Goal: Information Seeking & Learning: Find specific fact

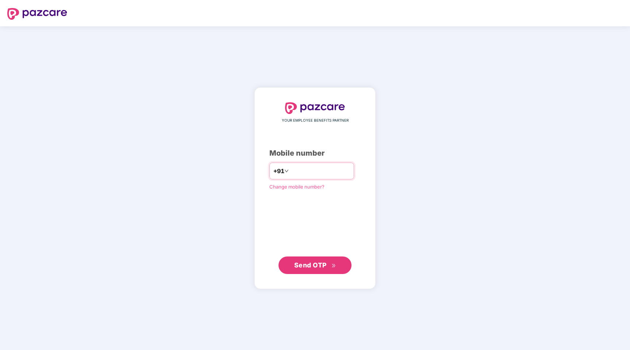
click at [336, 171] on input "number" at bounding box center [320, 171] width 60 height 12
type input "*"
type input "**********"
click at [332, 265] on icon "double-right" at bounding box center [333, 265] width 5 height 5
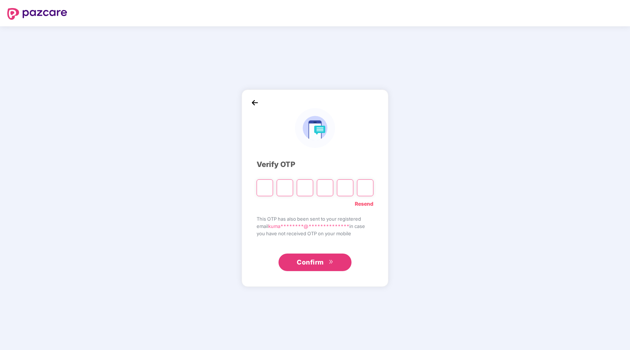
type input "*"
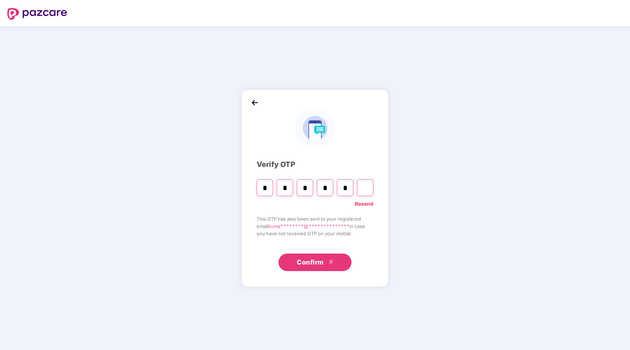
type input "*"
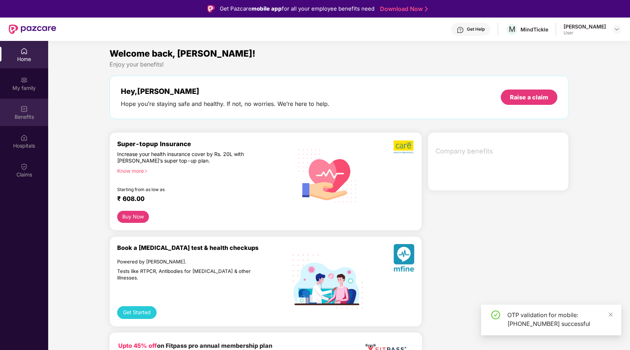
click at [26, 108] on img at bounding box center [23, 108] width 7 height 7
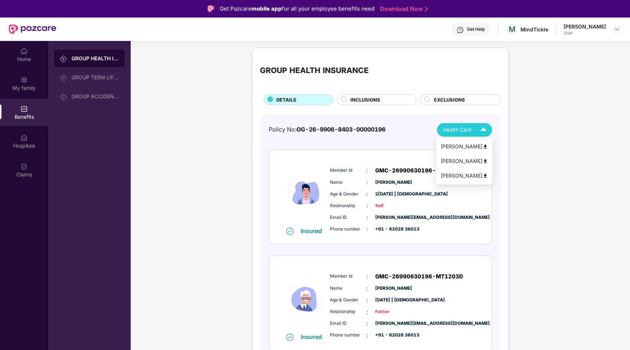
click at [470, 124] on div "Health Card" at bounding box center [466, 129] width 47 height 13
click at [552, 128] on div "GROUP HEALTH INSURANCE DETAILS INCLUSIONS EXCLUSIONS Policy No: OG-26-9906-8403…" at bounding box center [380, 273] width 499 height 457
click at [393, 98] on div "INCLUSIONS" at bounding box center [380, 100] width 66 height 9
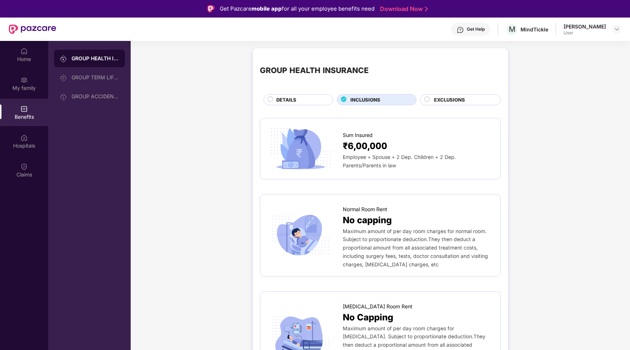
click at [454, 100] on span "EXCLUSIONS" at bounding box center [449, 100] width 31 height 8
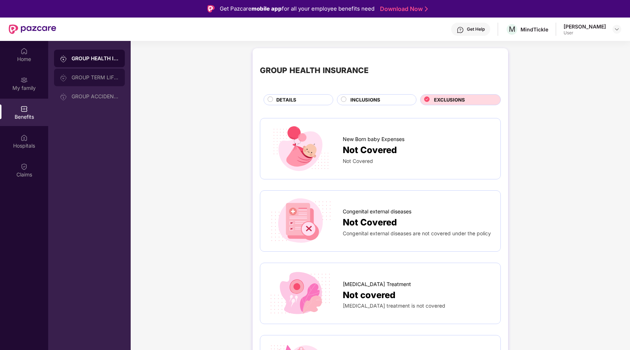
click at [109, 78] on div "GROUP TERM LIFE INSURANCE" at bounding box center [95, 77] width 47 height 6
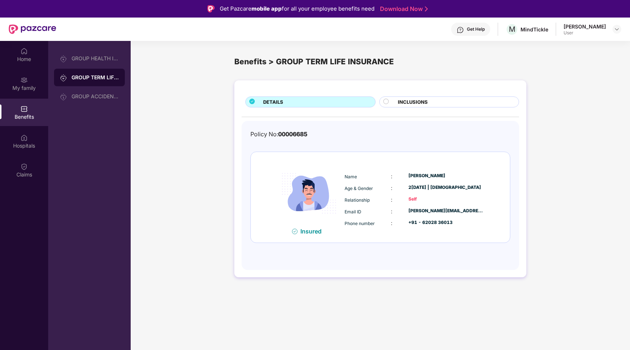
click at [402, 106] on div "INCLUSIONS" at bounding box center [454, 102] width 121 height 9
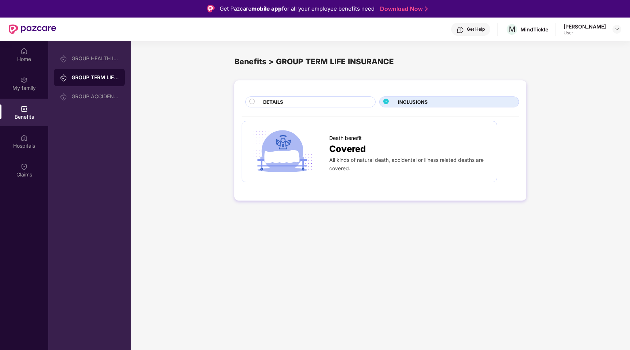
click at [347, 108] on div "DETAILS INCLUSIONS Death benefit Covered All kinds of natural death, accidental…" at bounding box center [380, 140] width 292 height 120
click at [350, 105] on div "DETAILS" at bounding box center [315, 102] width 112 height 9
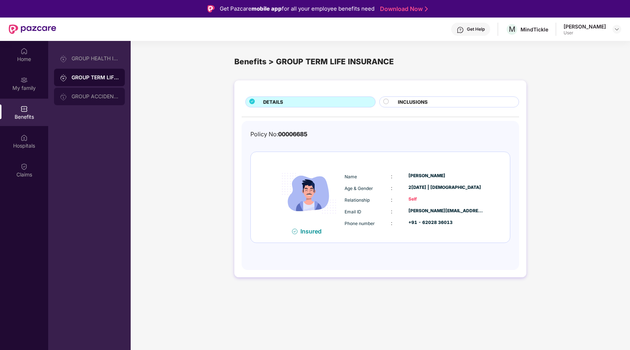
click at [119, 104] on div "GROUP ACCIDENTAL INSURANCE" at bounding box center [89, 97] width 71 height 18
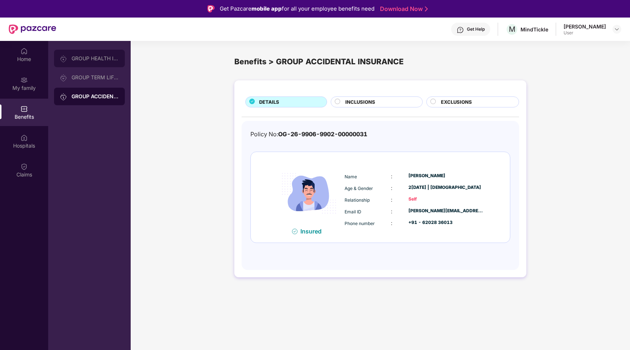
click at [104, 58] on div "GROUP HEALTH INSURANCE" at bounding box center [95, 58] width 47 height 6
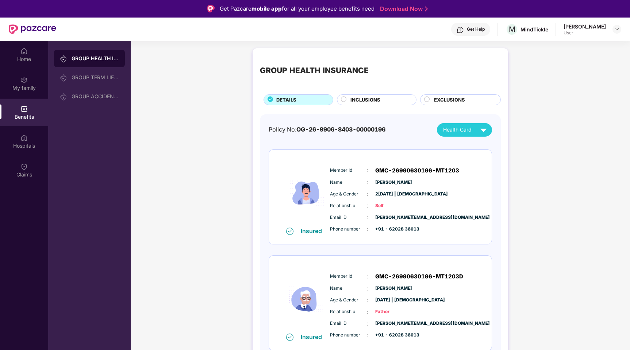
click at [364, 95] on div "INCLUSIONS" at bounding box center [377, 99] width 80 height 11
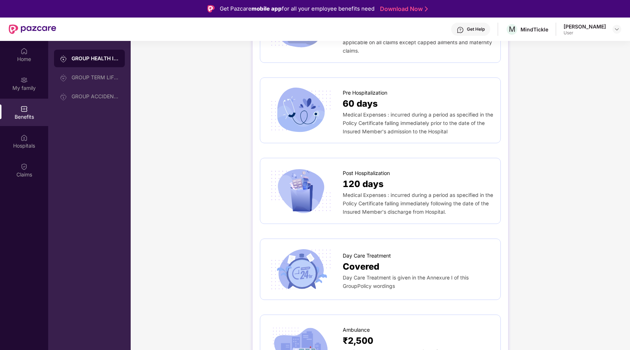
scroll to position [486, 0]
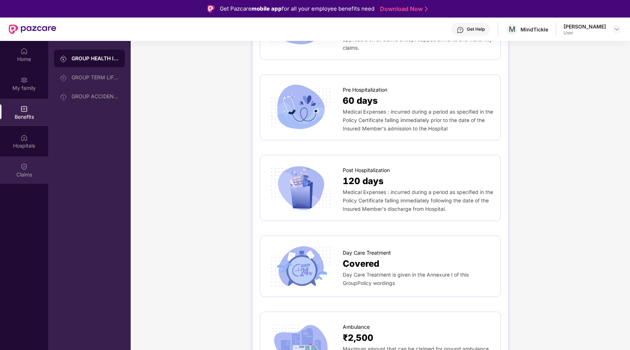
click at [36, 169] on div "Claims" at bounding box center [24, 169] width 48 height 27
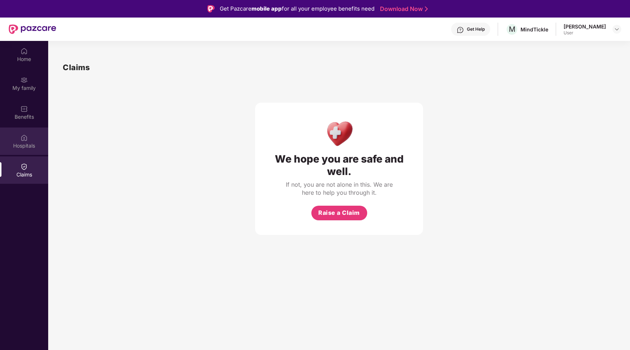
click at [16, 139] on div "Hospitals" at bounding box center [24, 140] width 48 height 27
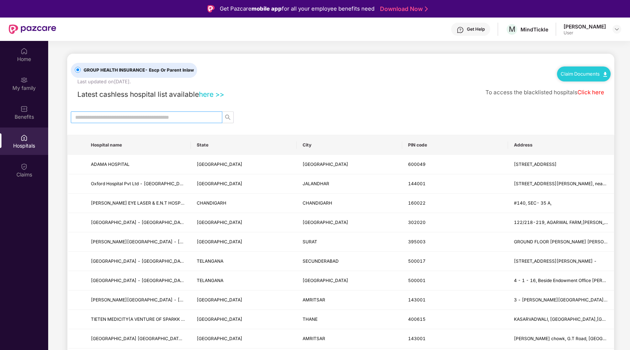
click at [190, 119] on input "text" at bounding box center [143, 117] width 137 height 8
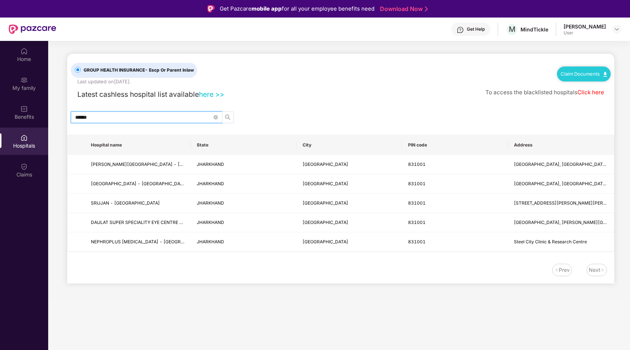
click at [224, 116] on span "search" at bounding box center [227, 117] width 11 height 6
type input "******"
drag, startPoint x: 515, startPoint y: 241, endPoint x: 548, endPoint y: 261, distance: 38.3
click at [548, 261] on div "GROUP HEALTH INSURANCE - Escp Or Parent Inlaw Last updated on 6 [DATE] . Claim …" at bounding box center [340, 169] width 547 height 230
click at [471, 266] on div "Prev Next" at bounding box center [337, 269] width 540 height 12
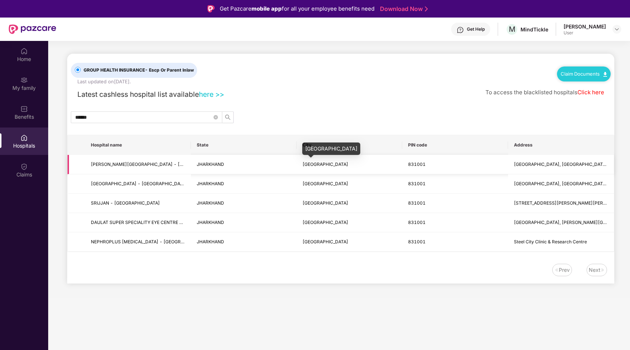
click at [302, 165] on span "[GEOGRAPHIC_DATA]" at bounding box center [325, 163] width 46 height 5
click at [144, 167] on span "[PERSON_NAME][GEOGRAPHIC_DATA] - [GEOGRAPHIC_DATA]" at bounding box center [138, 164] width 94 height 7
click at [213, 118] on icon "close-circle" at bounding box center [215, 117] width 4 height 4
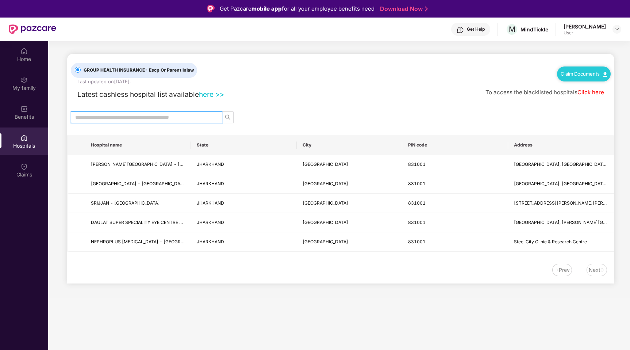
click at [203, 118] on input "text" at bounding box center [143, 117] width 137 height 8
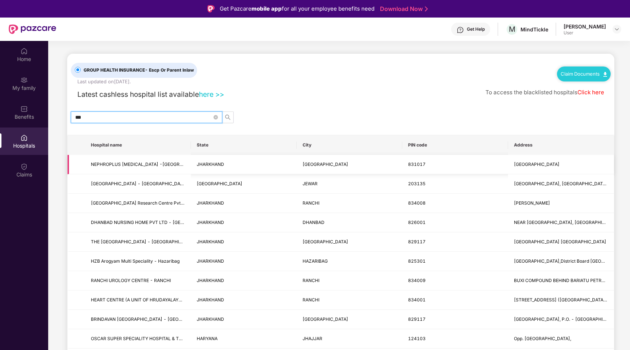
click at [213, 168] on td "JHARKHAND" at bounding box center [244, 164] width 106 height 19
copy span "JHARKHAND"
click at [193, 116] on input "***" at bounding box center [143, 117] width 137 height 8
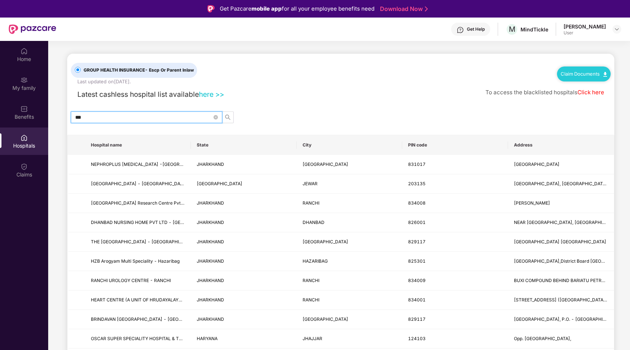
click at [193, 116] on input "***" at bounding box center [143, 117] width 137 height 8
paste input "******"
type input "*********"
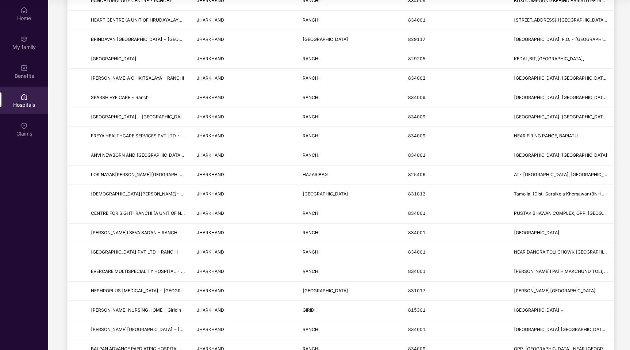
scroll to position [12, 0]
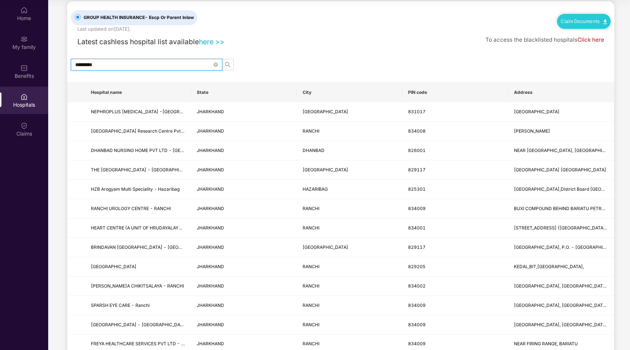
click at [154, 65] on input "*********" at bounding box center [143, 65] width 137 height 8
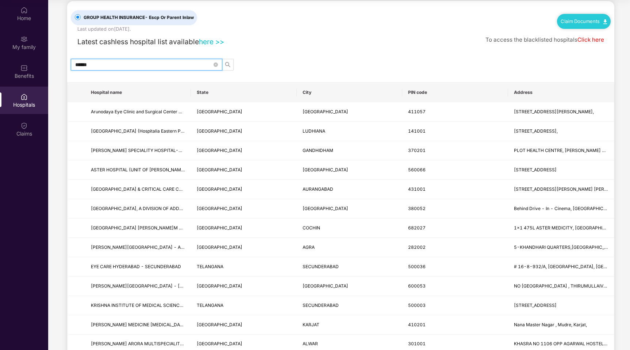
scroll to position [0, 0]
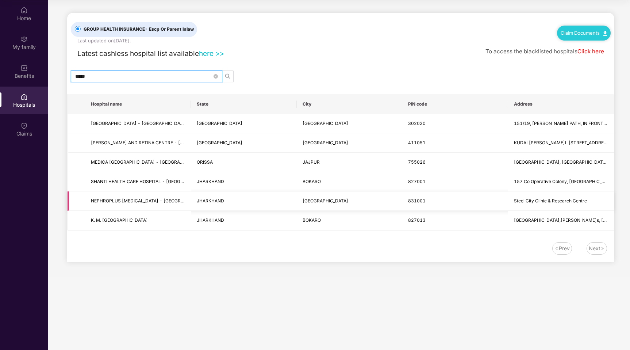
type input "*****"
drag, startPoint x: 513, startPoint y: 201, endPoint x: 514, endPoint y: 189, distance: 11.4
click at [514, 189] on tbody "[GEOGRAPHIC_DATA] - [GEOGRAPHIC_DATA] 151/19,[PERSON_NAME]A PATH, IN FRONT OF[P…" at bounding box center [341, 172] width 546 height 116
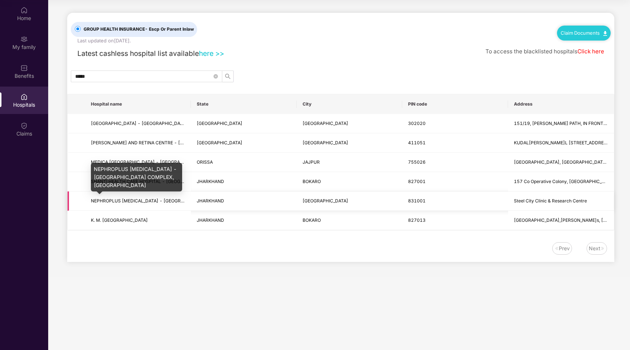
click at [111, 202] on span "NEPHROPLUS [MEDICAL_DATA] - [GEOGRAPHIC_DATA] COMPLEX, [GEOGRAPHIC_DATA]" at bounding box center [185, 200] width 189 height 5
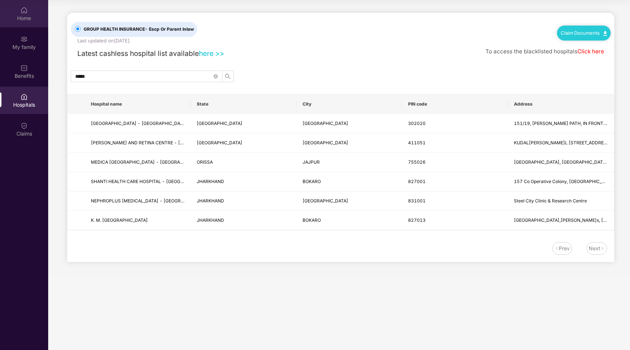
click at [18, 16] on div "Home" at bounding box center [24, 18] width 48 height 7
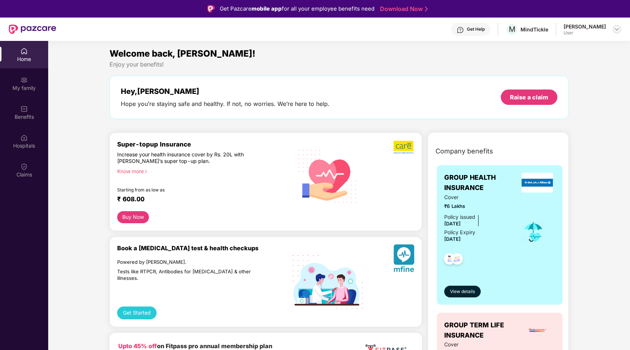
click at [617, 32] on img at bounding box center [617, 29] width 6 height 6
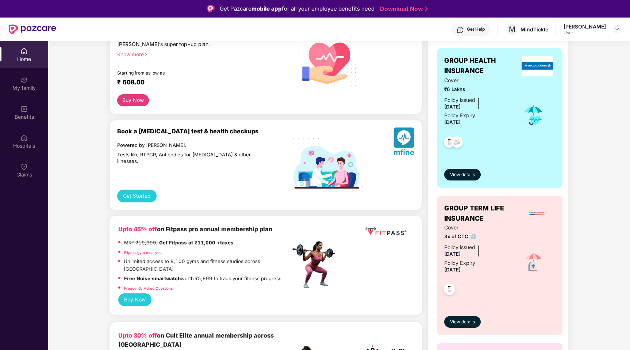
scroll to position [81, 0]
